Goal: Complete application form: Complete application form

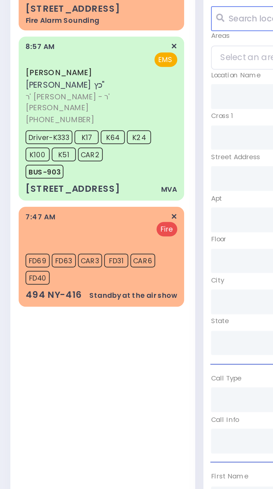
click at [48, 219] on div "7:47 AM ✕ Fire FD69 FD63" at bounding box center [41, 211] width 65 height 38
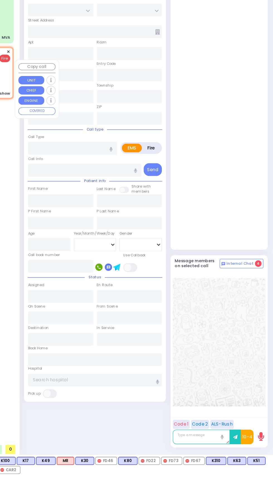
scroll to position [31, 0]
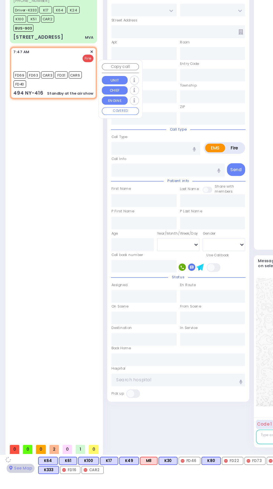
click at [54, 273] on div "[PERSON_NAME] ר' [PERSON_NAME] - ר' [PERSON_NAME] [PERSON_NAME] [PHONE_NUMBER] …" at bounding box center [42, 249] width 69 height 425
click at [32, 166] on div "Fire" at bounding box center [40, 169] width 61 height 6
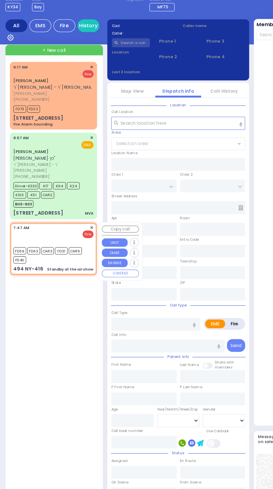
scroll to position [0, 0]
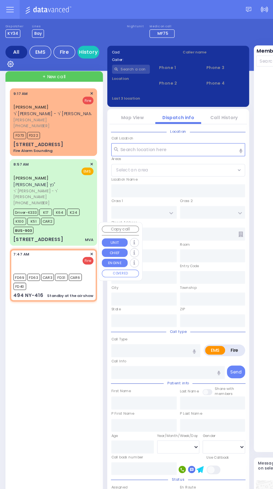
click at [47, 87] on span "ר' [PERSON_NAME] - ר' [PERSON_NAME]" at bounding box center [42, 87] width 64 height 5
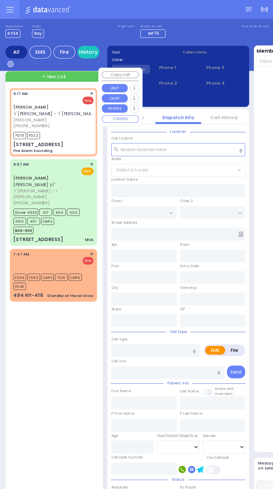
click at [38, 197] on div "Fire" at bounding box center [40, 200] width 61 height 6
select select
type input "Standby at the air show"
radio input "false"
radio input "true"
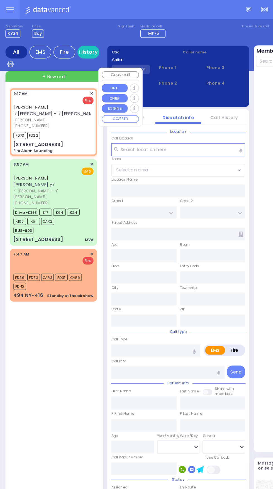
select select
type input "07:47"
type input "07:49"
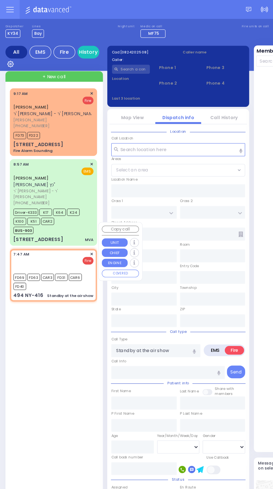
select select
type input "Fire Alarm Sounding"
radio input "true"
type input "[PERSON_NAME]"
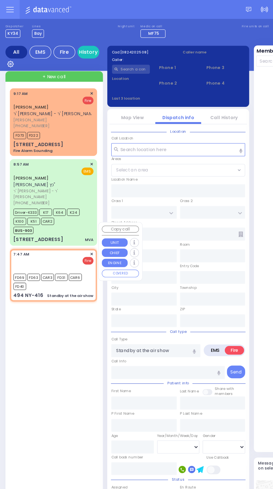
select select
type input "09:17"
type input "09:19"
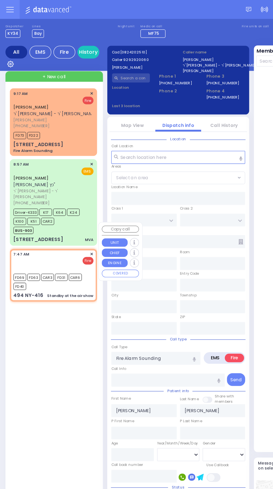
select select
type input "Standby at the air show"
radio input "true"
select select
type input "07:47"
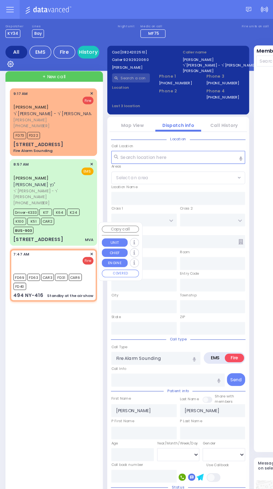
type input "07:49"
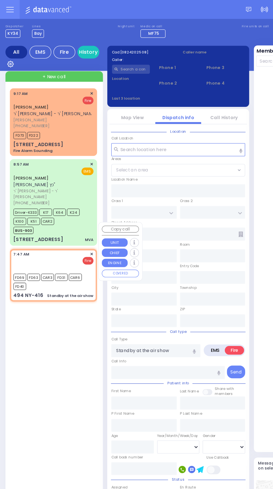
type input "CANNING RD"
type input "494 NY-416"
type input "[PERSON_NAME]"
type input "[US_STATE]"
type input "12549"
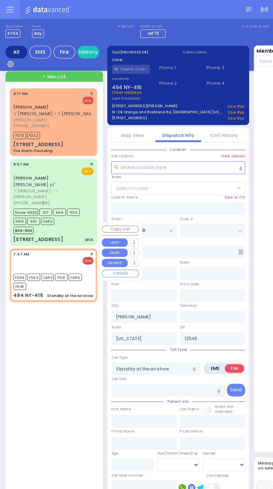
select select
radio input "true"
select select
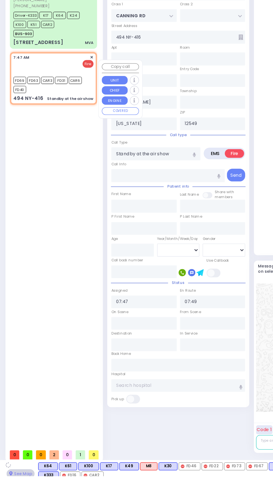
scroll to position [39, 0]
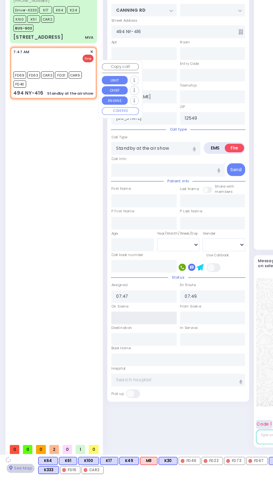
click at [111, 368] on input "text" at bounding box center [110, 368] width 50 height 10
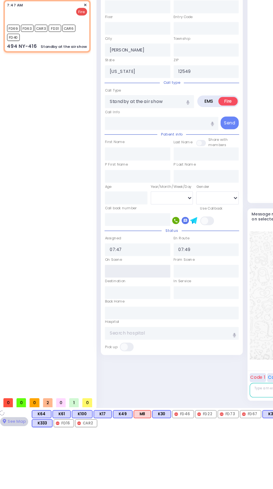
scroll to position [58, 0]
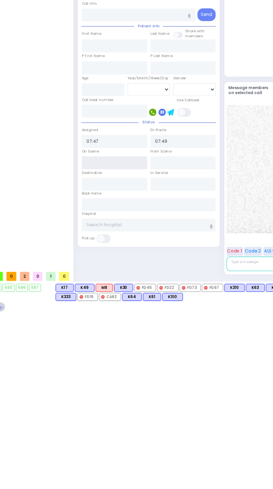
type input "8"
